Goal: Information Seeking & Learning: Learn about a topic

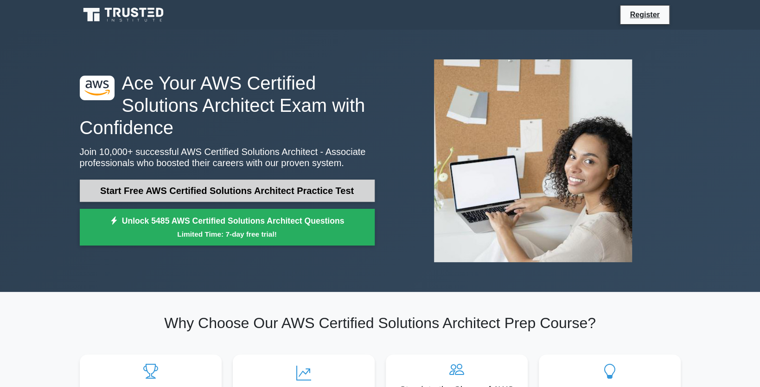
click at [271, 184] on link "Start Free AWS Certified Solutions Architect Practice Test" at bounding box center [227, 190] width 295 height 22
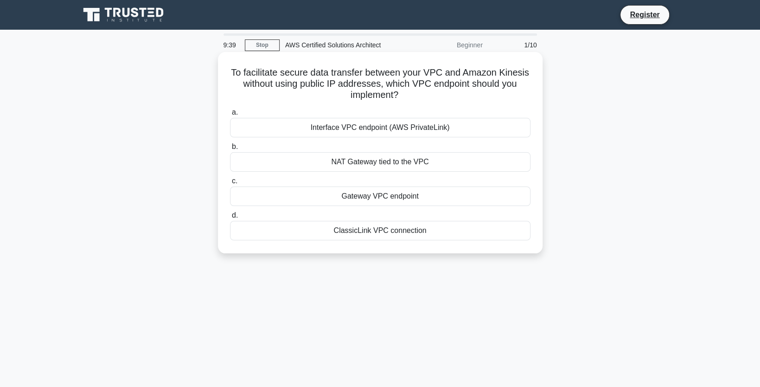
drag, startPoint x: 245, startPoint y: 72, endPoint x: 534, endPoint y: 103, distance: 290.6
click at [534, 103] on div "To facilitate secure data transfer between your VPC and Amazon Kinesis without …" at bounding box center [380, 153] width 317 height 194
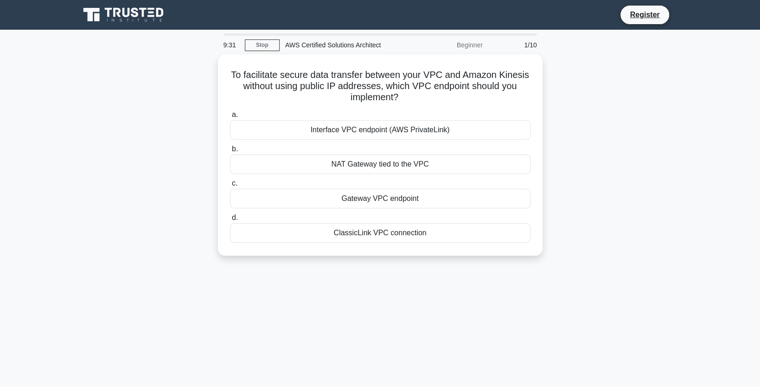
click at [660, 113] on div "To facilitate secure data transfer between your VPC and Amazon Kinesis without …" at bounding box center [380, 160] width 612 height 212
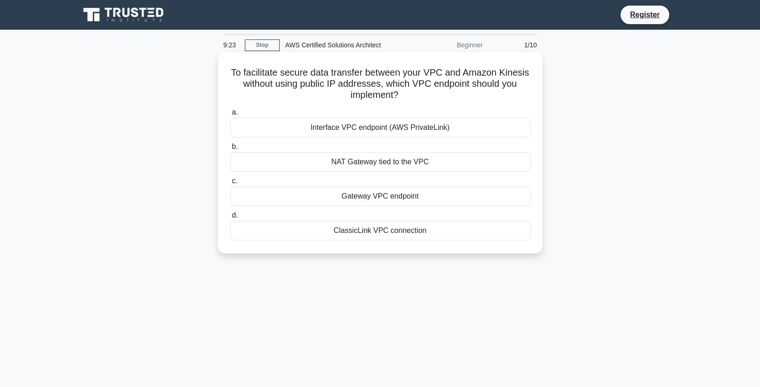
click at [411, 197] on div "Gateway VPC endpoint" at bounding box center [380, 195] width 300 height 19
click at [230, 184] on input "c. Gateway VPC endpoint" at bounding box center [230, 181] width 0 height 6
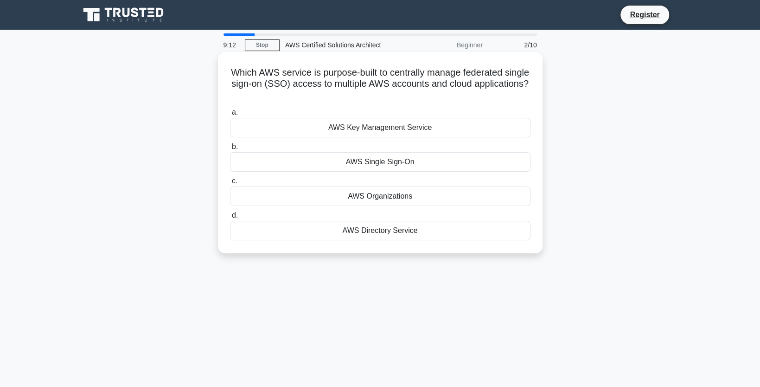
drag, startPoint x: 237, startPoint y: 72, endPoint x: 504, endPoint y: 97, distance: 267.8
click at [504, 97] on h5 "Which AWS service is purpose-built to centrally manage federated single sign-on…" at bounding box center [380, 84] width 302 height 34
click at [402, 163] on div "AWS Single Sign-On" at bounding box center [380, 161] width 300 height 19
click at [230, 150] on input "b. AWS Single Sign-On" at bounding box center [230, 147] width 0 height 6
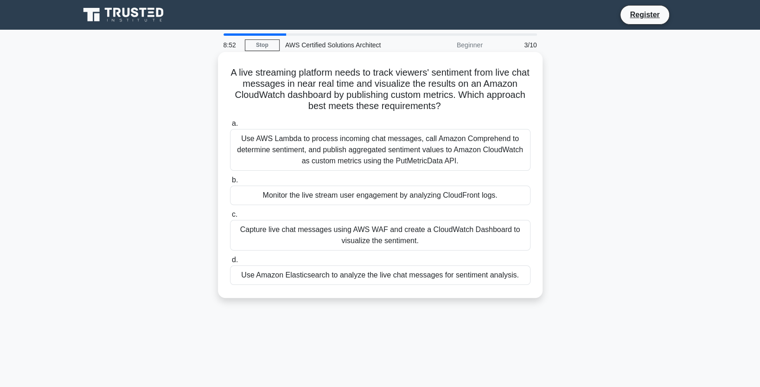
drag, startPoint x: 267, startPoint y: 75, endPoint x: 524, endPoint y: 108, distance: 259.5
click at [524, 108] on h5 "A live streaming platform needs to track viewers' sentiment from live chat mess…" at bounding box center [380, 89] width 302 height 45
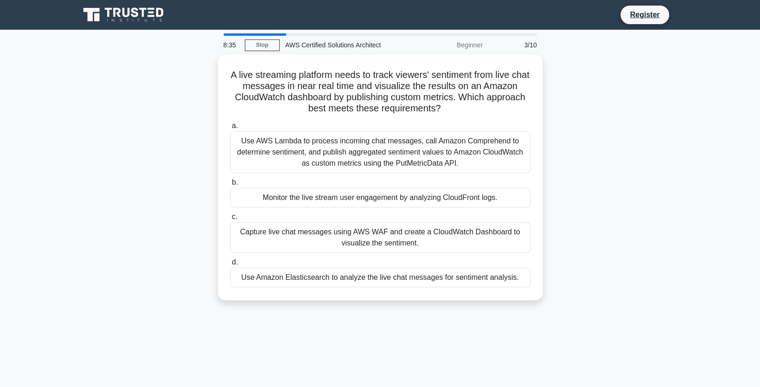
click at [602, 93] on div "A live streaming platform needs to track viewers' sentiment from live chat mess…" at bounding box center [380, 182] width 612 height 257
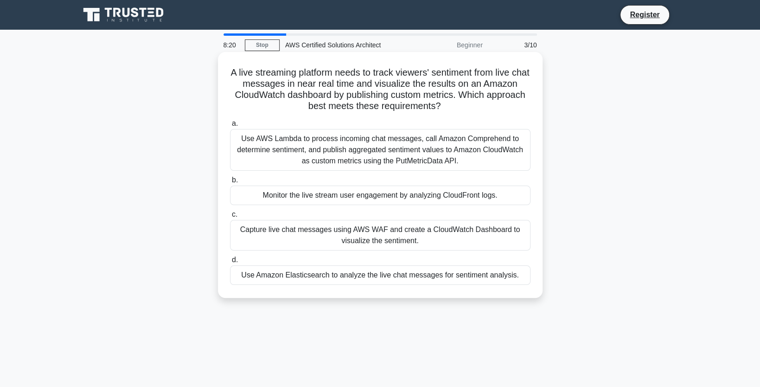
click at [429, 154] on div "Use AWS Lambda to process incoming chat messages, call Amazon Comprehend to det…" at bounding box center [380, 150] width 300 height 42
click at [230, 127] on input "a. Use AWS Lambda to process incoming chat messages, call Amazon Comprehend to …" at bounding box center [230, 124] width 0 height 6
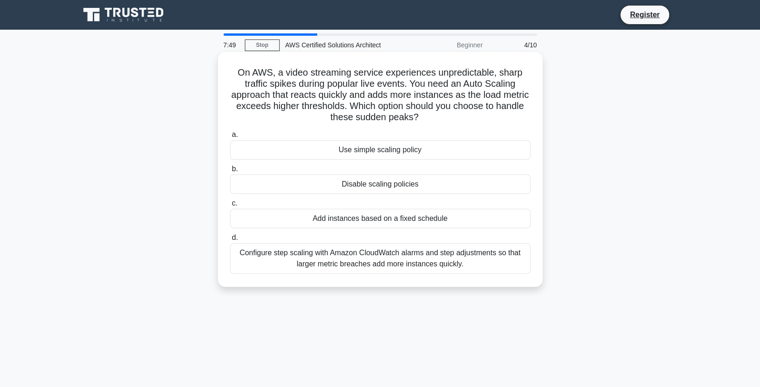
drag, startPoint x: 231, startPoint y: 75, endPoint x: 527, endPoint y: 117, distance: 298.8
click at [527, 117] on h5 "On AWS, a video streaming service experiences unpredictable, sharp traffic spik…" at bounding box center [380, 95] width 302 height 57
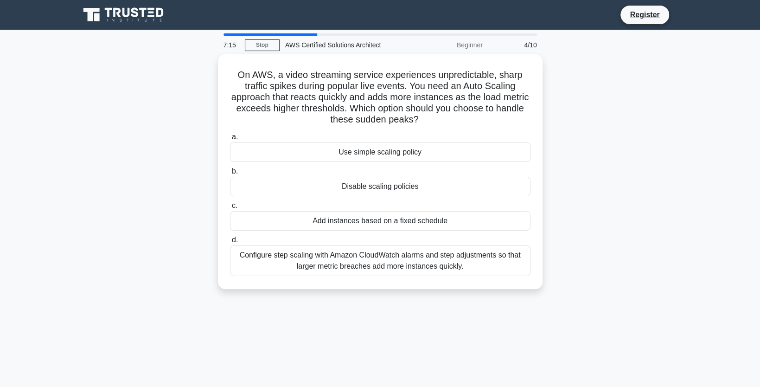
click at [619, 156] on div "On AWS, a video streaming service experiences unpredictable, sharp traffic spik…" at bounding box center [380, 177] width 612 height 246
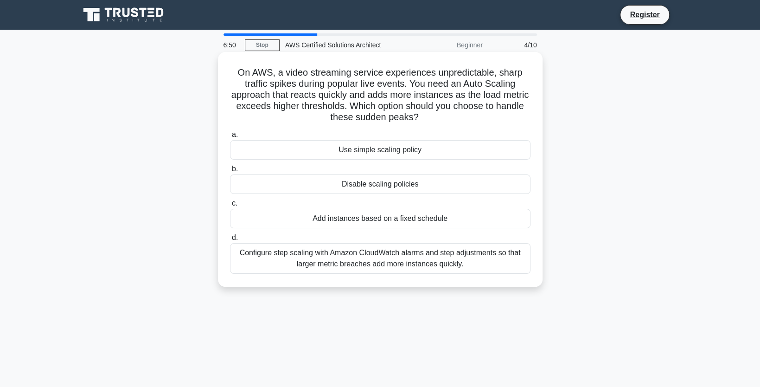
click at [393, 264] on div "Configure step scaling with Amazon CloudWatch alarms and step adjustments so th…" at bounding box center [380, 258] width 300 height 31
click at [230, 241] on input "d. Configure step scaling with Amazon CloudWatch alarms and step adjustments so…" at bounding box center [230, 238] width 0 height 6
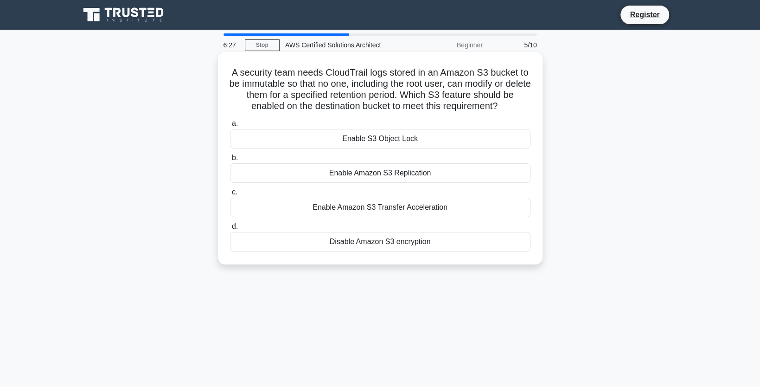
drag, startPoint x: 238, startPoint y: 74, endPoint x: 535, endPoint y: 102, distance: 298.5
click at [535, 102] on div "A security team needs CloudTrail logs stored in an Amazon S3 bucket to be immut…" at bounding box center [380, 158] width 317 height 205
click at [402, 141] on div "Enable S3 Object Lock" at bounding box center [380, 138] width 300 height 19
click at [230, 127] on input "a. Enable S3 Object Lock" at bounding box center [230, 124] width 0 height 6
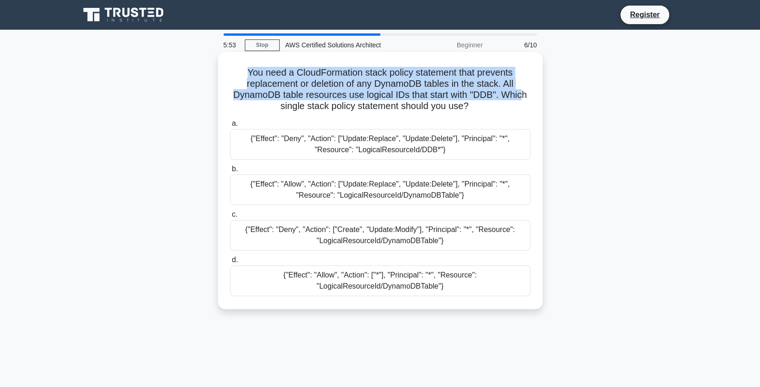
drag, startPoint x: 244, startPoint y: 76, endPoint x: 526, endPoint y: 99, distance: 283.3
click at [526, 99] on h5 "You need a CloudFormation stack policy statement that prevents replacement or d…" at bounding box center [380, 89] width 302 height 45
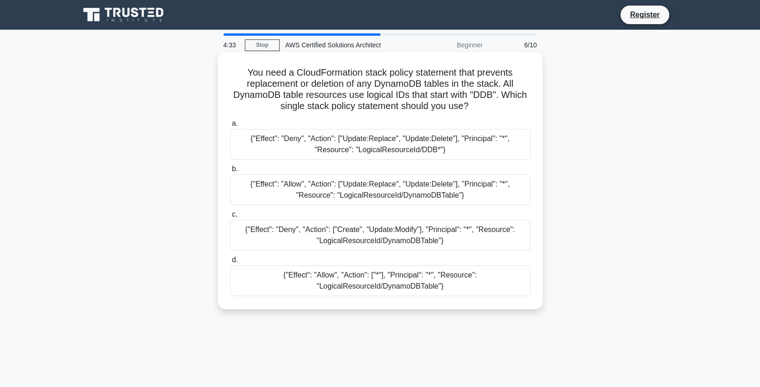
click at [352, 143] on div "{"Effect": "Deny", "Action": ["Update:Replace", "Update:Delete"], "Principal": …" at bounding box center [380, 144] width 300 height 31
click at [230, 127] on input "a. {"Effect": "Deny", "Action": ["Update:Replace", "Update:Delete"], "Principal…" at bounding box center [230, 124] width 0 height 6
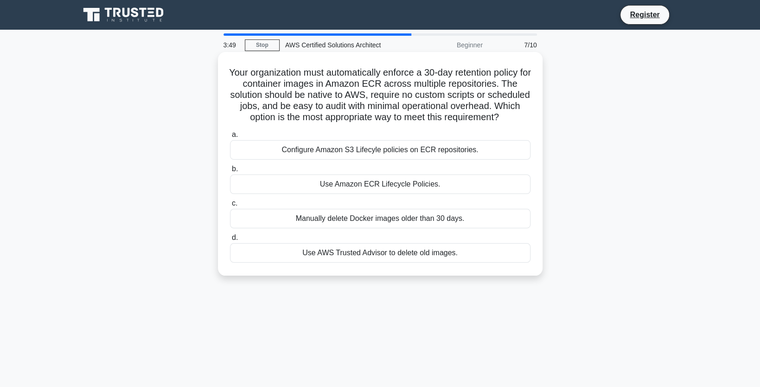
click at [379, 160] on div "Configure Amazon S3 Lifecyle policies on ECR repositories." at bounding box center [380, 149] width 300 height 19
click at [230, 138] on input "a. Configure Amazon S3 Lifecyle policies on ECR repositories." at bounding box center [230, 135] width 0 height 6
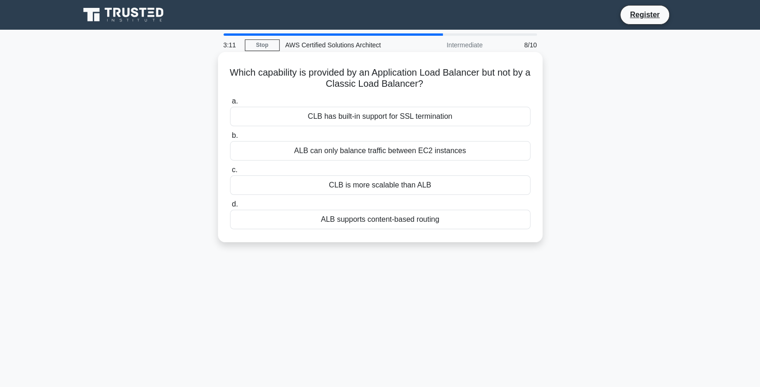
click at [401, 217] on div "ALB supports content-based routing" at bounding box center [380, 219] width 300 height 19
click at [230, 207] on input "d. ALB supports content-based routing" at bounding box center [230, 204] width 0 height 6
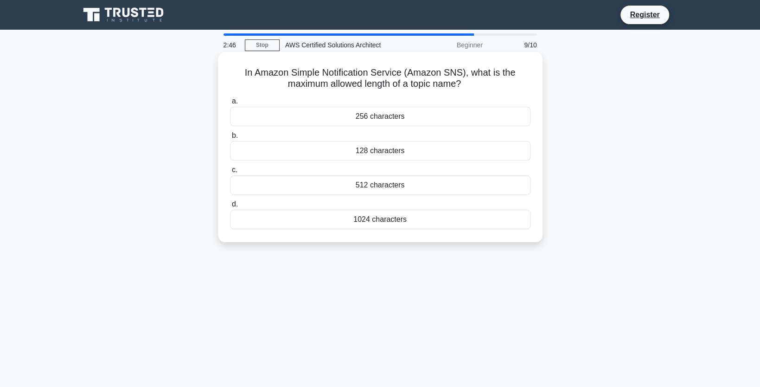
click at [382, 118] on div "256 characters" at bounding box center [380, 116] width 300 height 19
click at [230, 104] on input "a. 256 characters" at bounding box center [230, 101] width 0 height 6
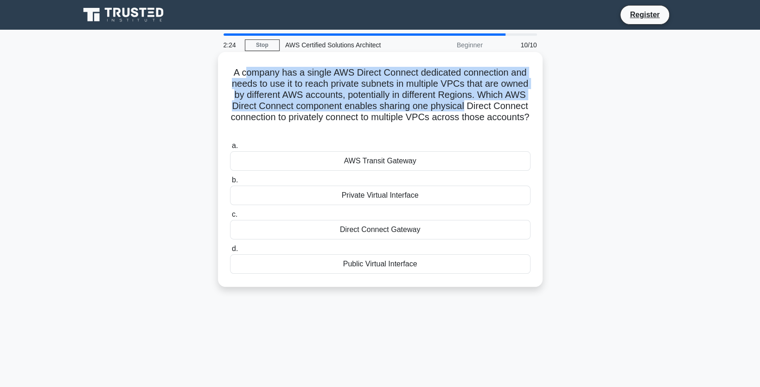
drag, startPoint x: 245, startPoint y: 75, endPoint x: 536, endPoint y: 108, distance: 292.1
click at [536, 108] on div "A company has a single AWS Direct Connect dedicated connection and needs to use…" at bounding box center [380, 169] width 317 height 227
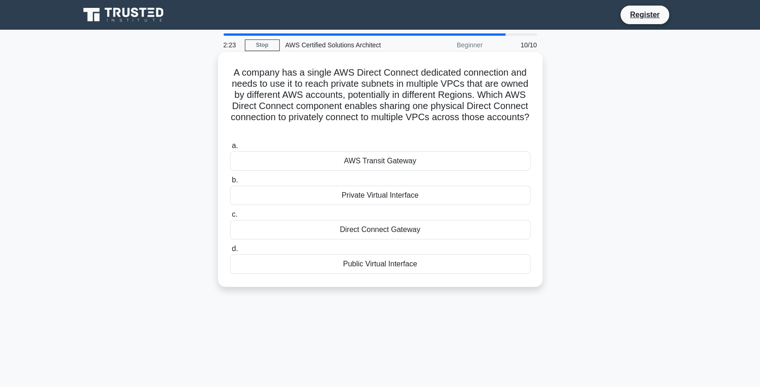
click at [395, 165] on div "AWS Transit Gateway" at bounding box center [380, 160] width 300 height 19
click at [230, 149] on input "a. AWS Transit Gateway" at bounding box center [230, 146] width 0 height 6
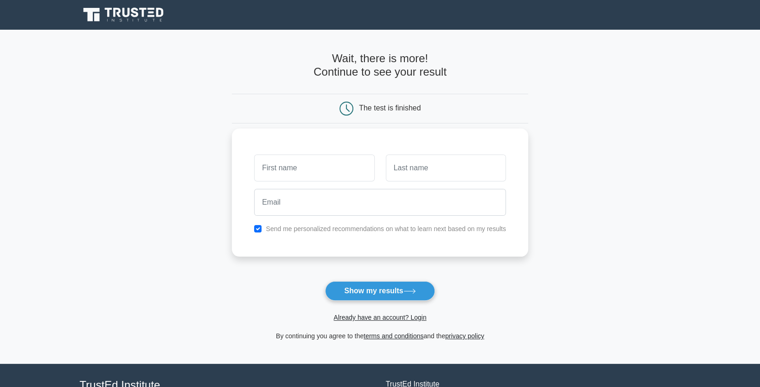
click at [304, 170] on input "text" at bounding box center [314, 167] width 120 height 27
type input "[PERSON_NAME]"
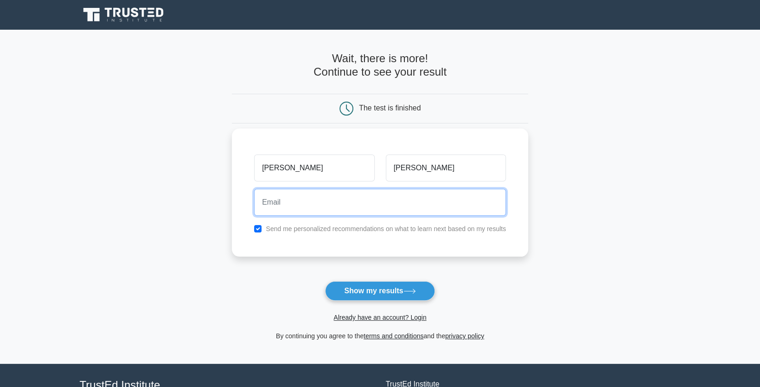
click at [298, 204] on input "email" at bounding box center [380, 202] width 252 height 27
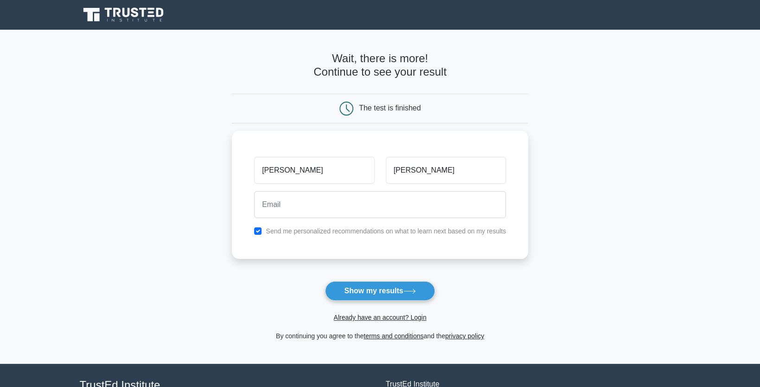
drag, startPoint x: 109, startPoint y: 234, endPoint x: 121, endPoint y: 231, distance: 11.4
click at [109, 234] on main "Wait, there is more! Continue to see your result The test is finished Dhivya" at bounding box center [380, 197] width 760 height 334
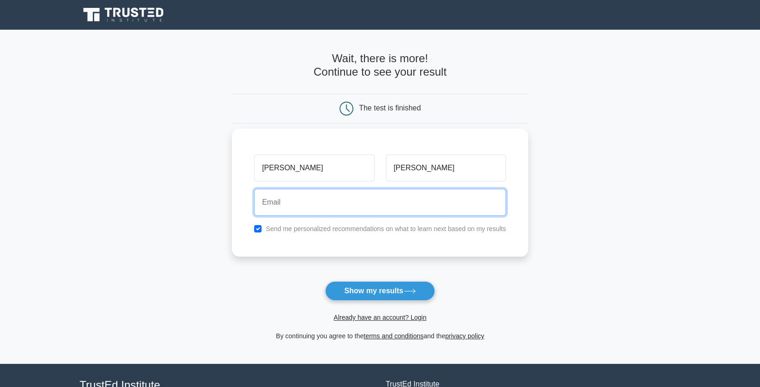
click at [278, 200] on input "email" at bounding box center [380, 202] width 252 height 27
paste input "dhivya.chandrasekaran6@gmail.com"
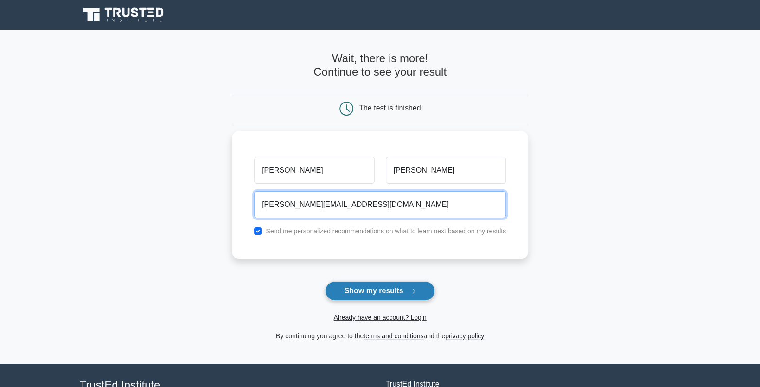
type input "dhivya.chandrasekaran6@gmail.com"
click at [380, 286] on button "Show my results" at bounding box center [379, 290] width 109 height 19
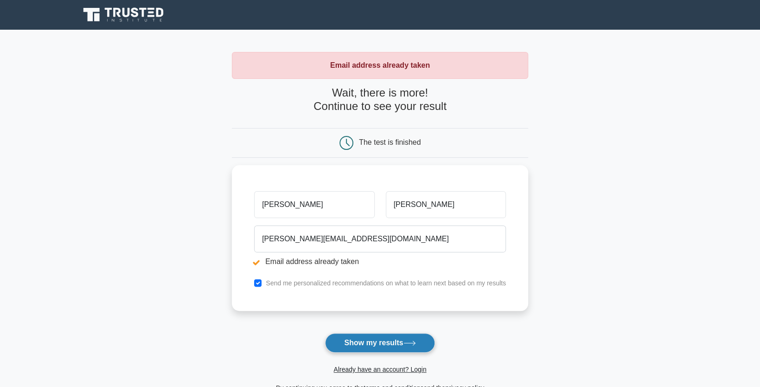
click at [399, 344] on button "Show my results" at bounding box center [379, 342] width 109 height 19
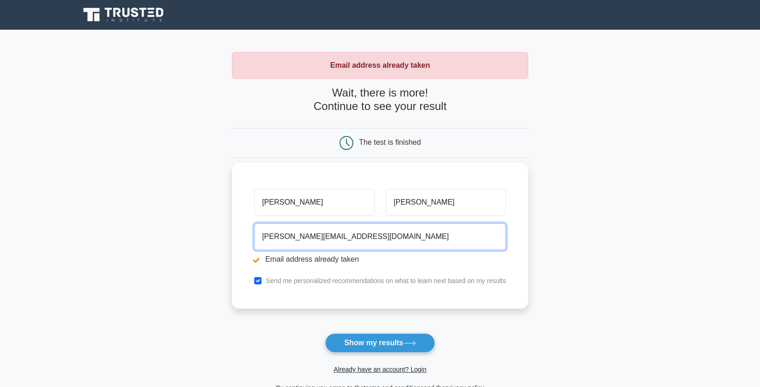
drag, startPoint x: 381, startPoint y: 238, endPoint x: 284, endPoint y: 240, distance: 96.9
click at [284, 240] on input "dhivya.chandrasekaran6@gmail.com" at bounding box center [380, 236] width 252 height 27
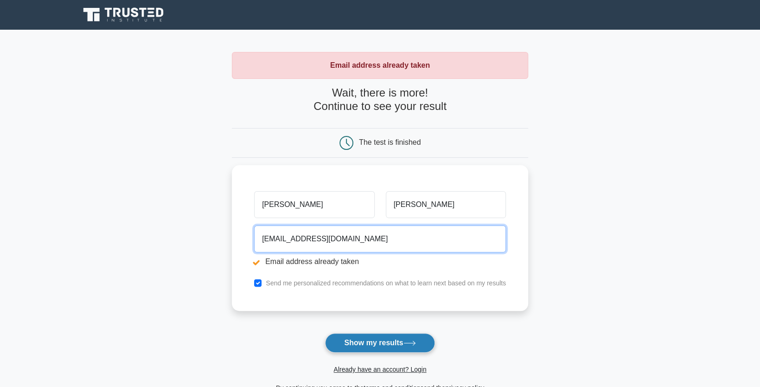
type input "dhivyac1712@gmail.com"
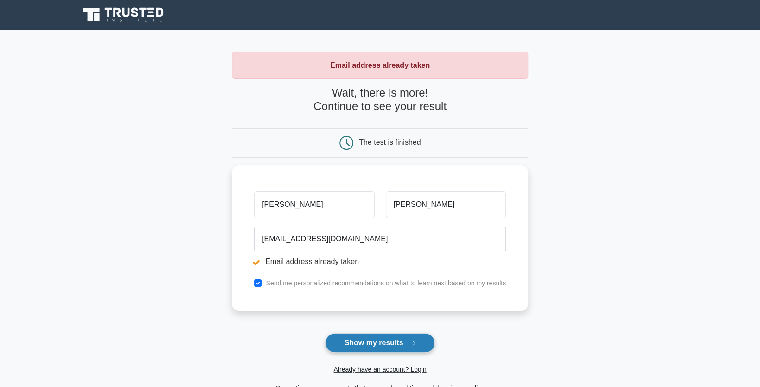
click at [385, 344] on button "Show my results" at bounding box center [379, 342] width 109 height 19
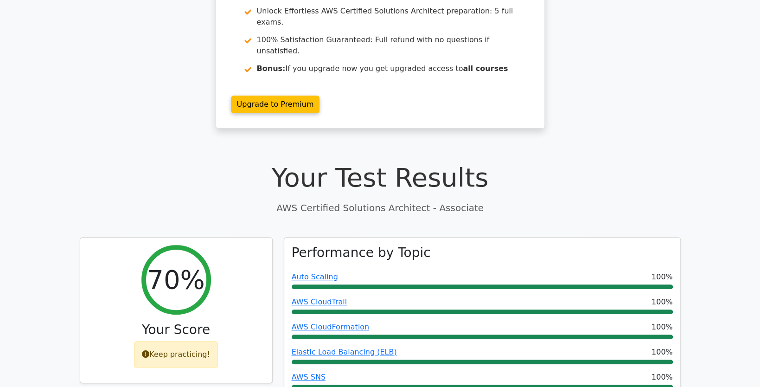
scroll to position [139, 0]
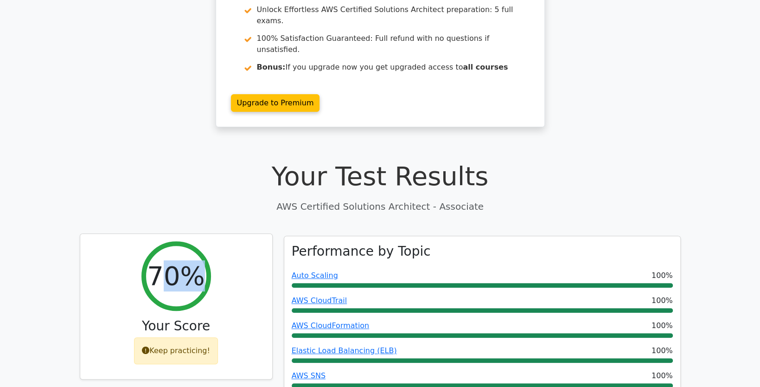
drag, startPoint x: 162, startPoint y: 243, endPoint x: 198, endPoint y: 243, distance: 36.2
click at [198, 260] on h2 "70%" at bounding box center [175, 275] width 57 height 31
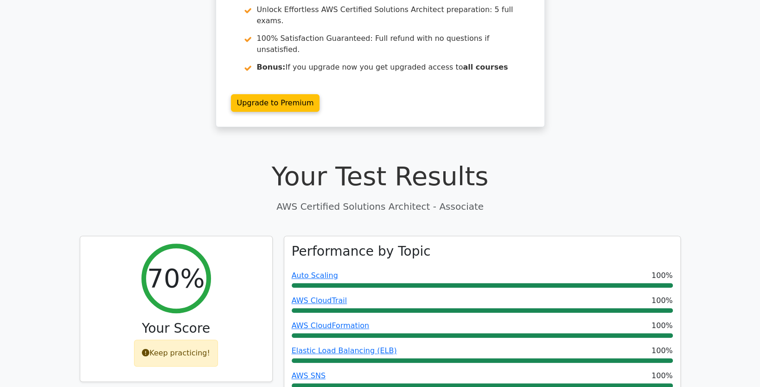
click at [81, 199] on p "AWS Certified Solutions Architect - Associate" at bounding box center [380, 206] width 601 height 14
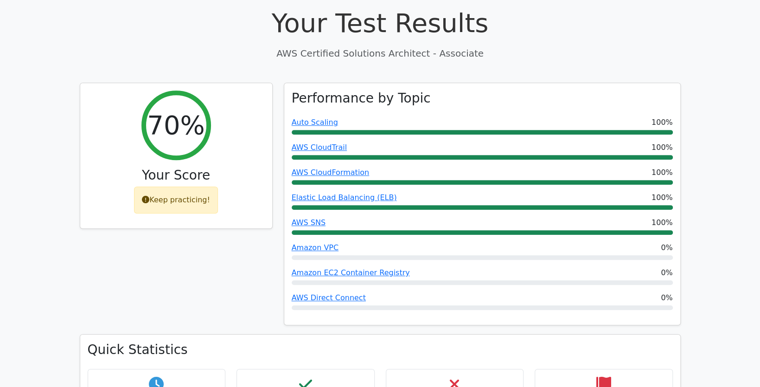
scroll to position [278, 0]
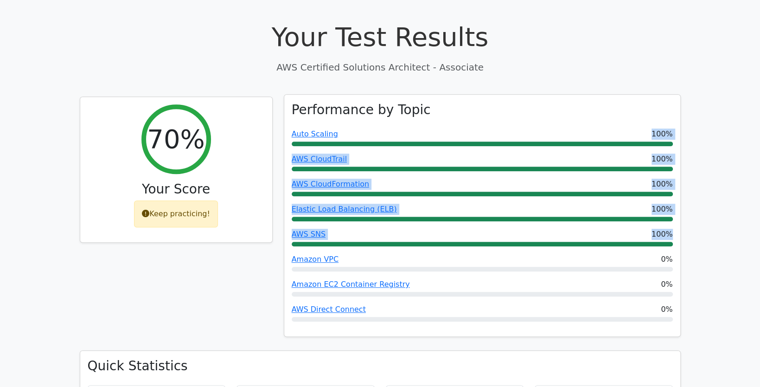
drag, startPoint x: 652, startPoint y: 98, endPoint x: 677, endPoint y: 205, distance: 109.4
click at [677, 205] on div "Performance by Topic Auto Scaling 100% AWS CloudTrail 100% AWS CloudFormation 1…" at bounding box center [482, 216] width 396 height 242
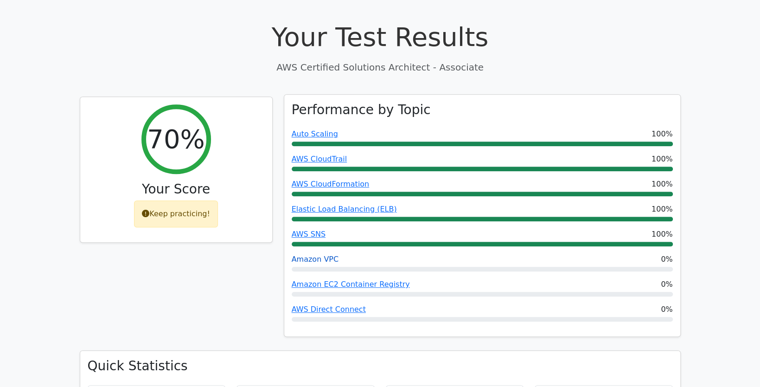
click at [319, 255] on link "Amazon VPC" at bounding box center [315, 259] width 47 height 9
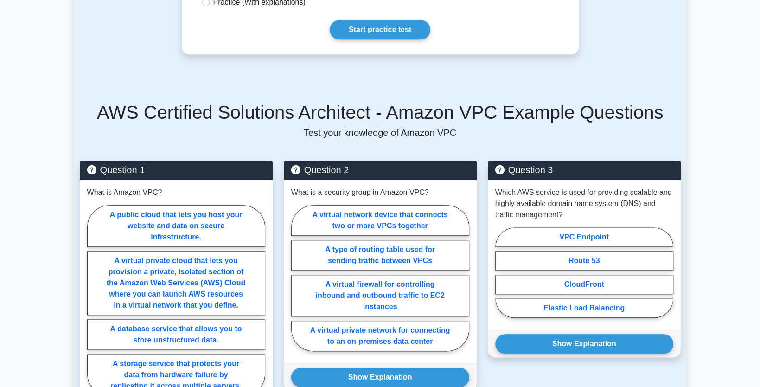
scroll to position [278, 0]
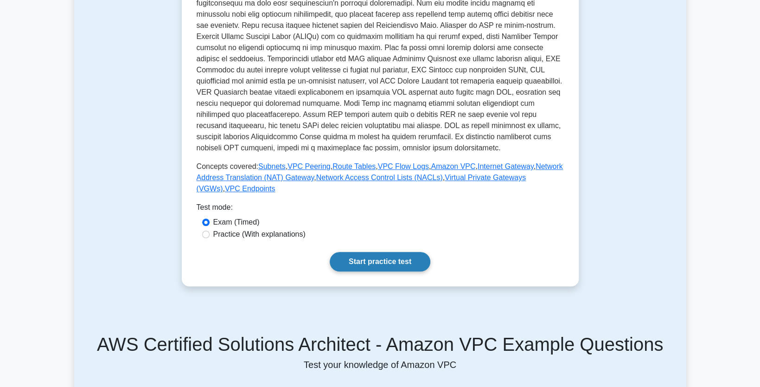
click at [400, 252] on link "Start practice test" at bounding box center [380, 261] width 101 height 19
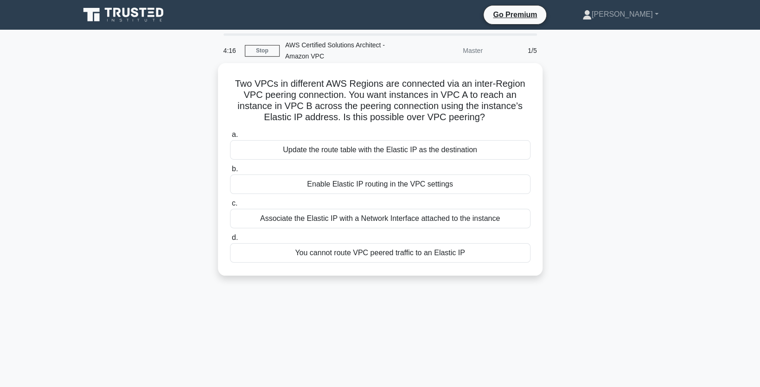
drag, startPoint x: 234, startPoint y: 85, endPoint x: 520, endPoint y: 117, distance: 287.8
click at [520, 117] on h5 "Two VPCs in different AWS Regions are connected via an inter-Region VPC peering…" at bounding box center [380, 100] width 302 height 45
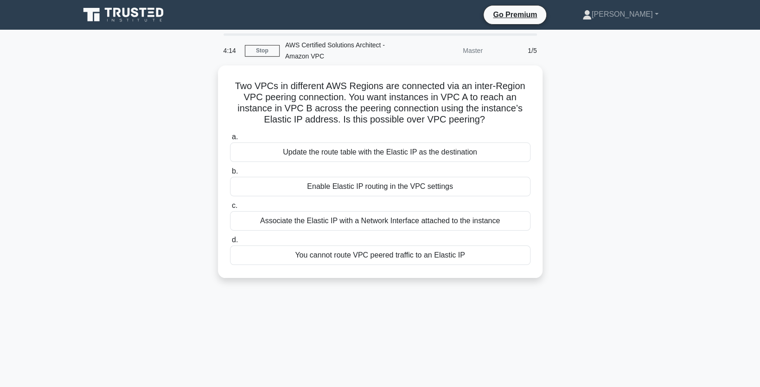
click at [127, 162] on div "Two VPCs in different AWS Regions are connected via an inter-Region VPC peering…" at bounding box center [380, 177] width 612 height 224
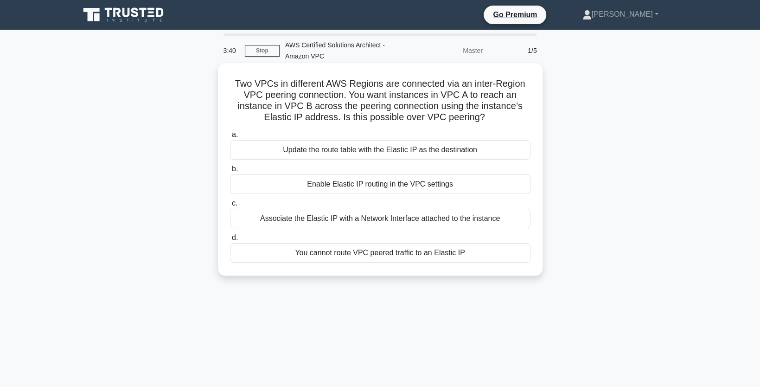
click at [354, 188] on div "Enable Elastic IP routing in the VPC settings" at bounding box center [380, 183] width 300 height 19
click at [230, 172] on input "b. Enable Elastic IP routing in the VPC settings" at bounding box center [230, 169] width 0 height 6
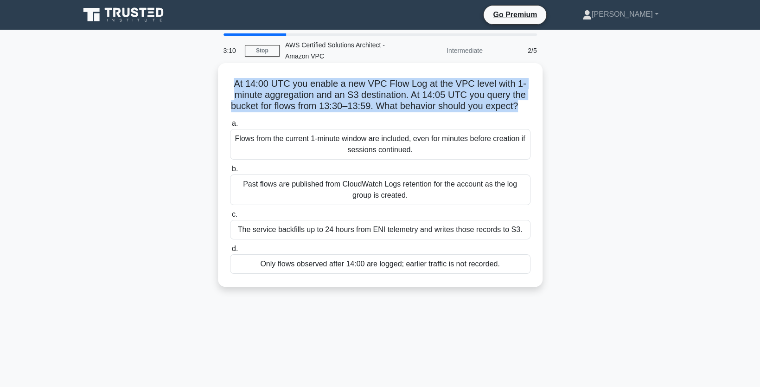
drag, startPoint x: 237, startPoint y: 83, endPoint x: 529, endPoint y: 106, distance: 293.0
click at [529, 106] on h5 "At 14:00 UTC you enable a new VPC Flow Log at the VPC level with 1-minute aggre…" at bounding box center [380, 95] width 302 height 34
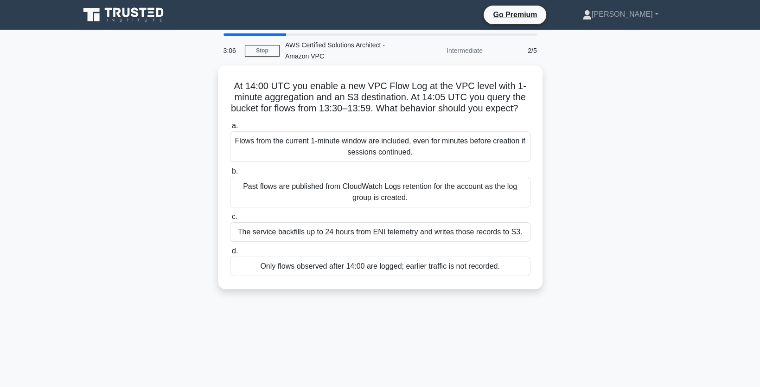
click at [133, 138] on div "At 14:00 UTC you enable a new VPC Flow Log at the VPC level with 1-minute aggre…" at bounding box center [380, 182] width 612 height 235
